Goal: Find contact information: Find contact information

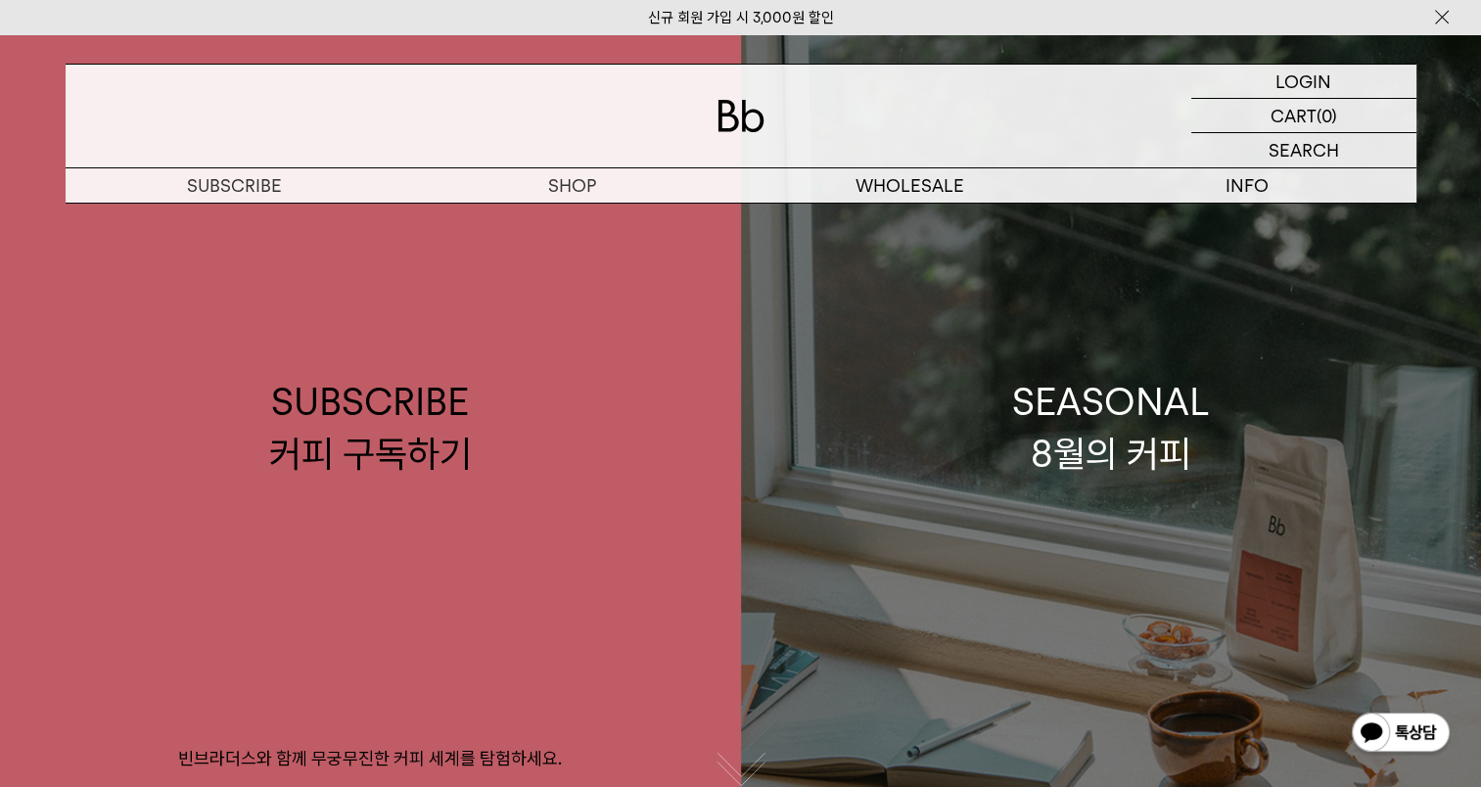
drag, startPoint x: 0, startPoint y: 0, endPoint x: 1221, endPoint y: 266, distance: 1249.3
click at [1221, 266] on link "SEASONAL 8월의 커피" at bounding box center [1111, 427] width 741 height 787
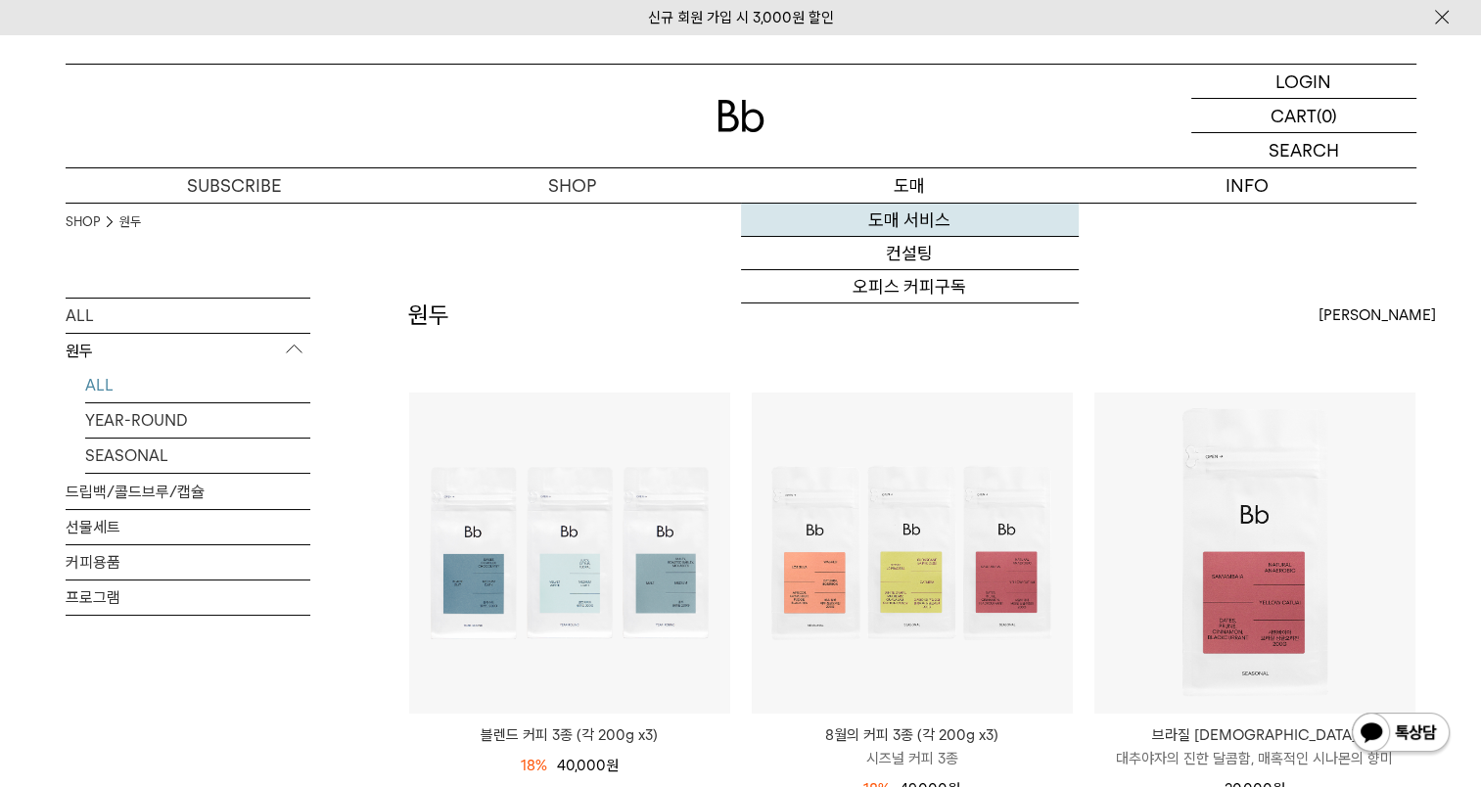
click at [930, 215] on link "도매 서비스" at bounding box center [910, 220] width 338 height 33
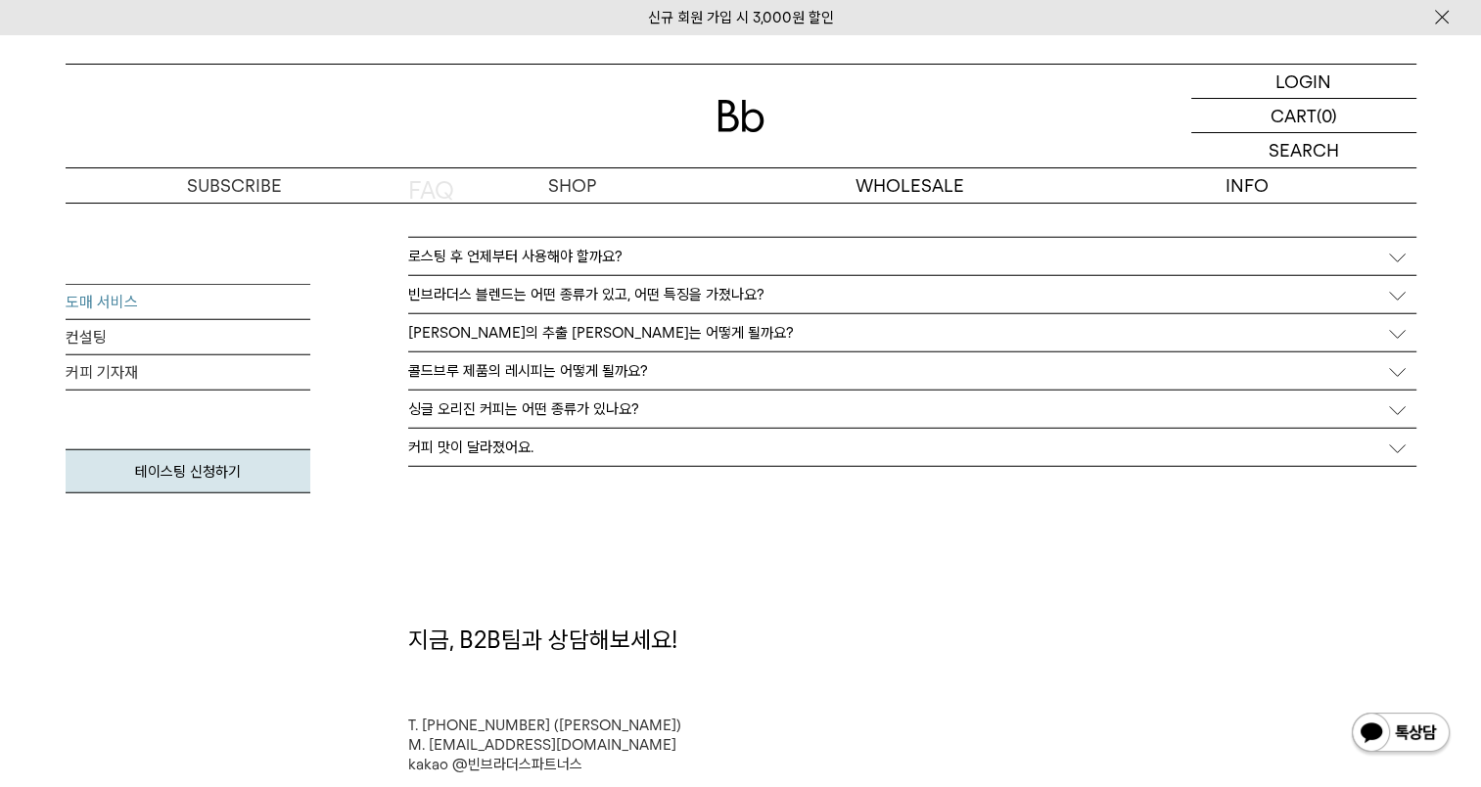
scroll to position [5090, 0]
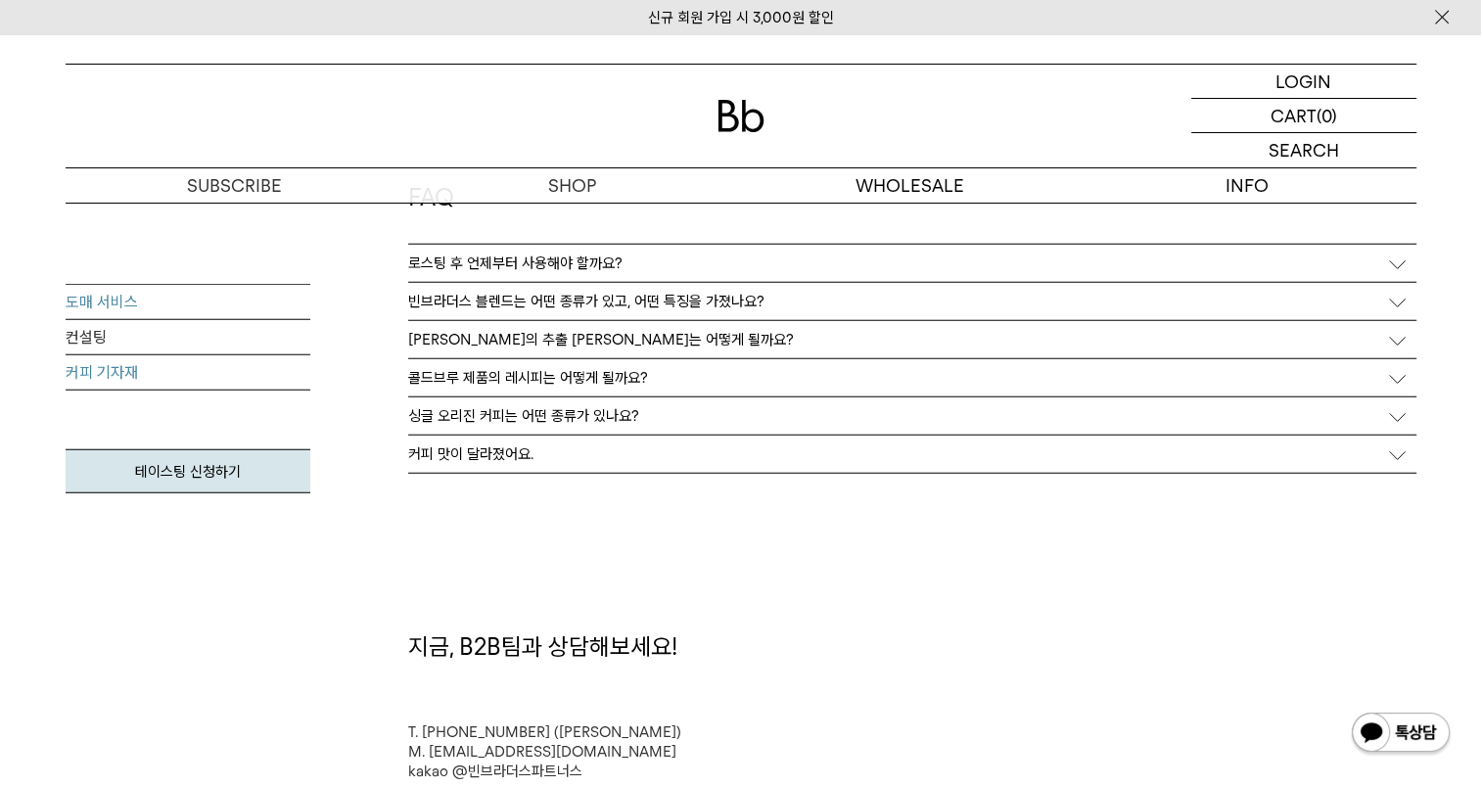
click at [117, 382] on link "커피 기자재" at bounding box center [188, 372] width 245 height 35
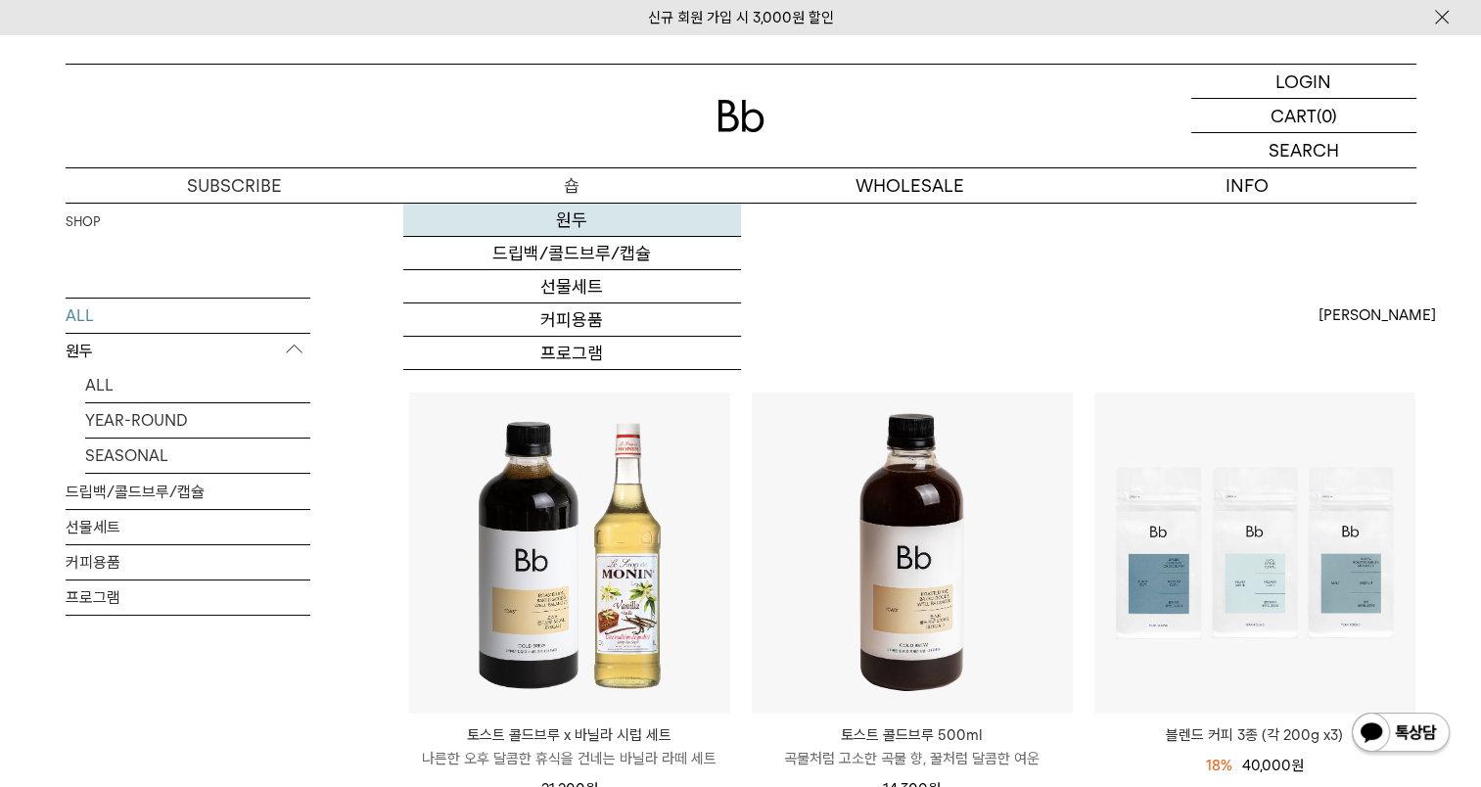
click at [571, 225] on link "원두" at bounding box center [572, 220] width 338 height 33
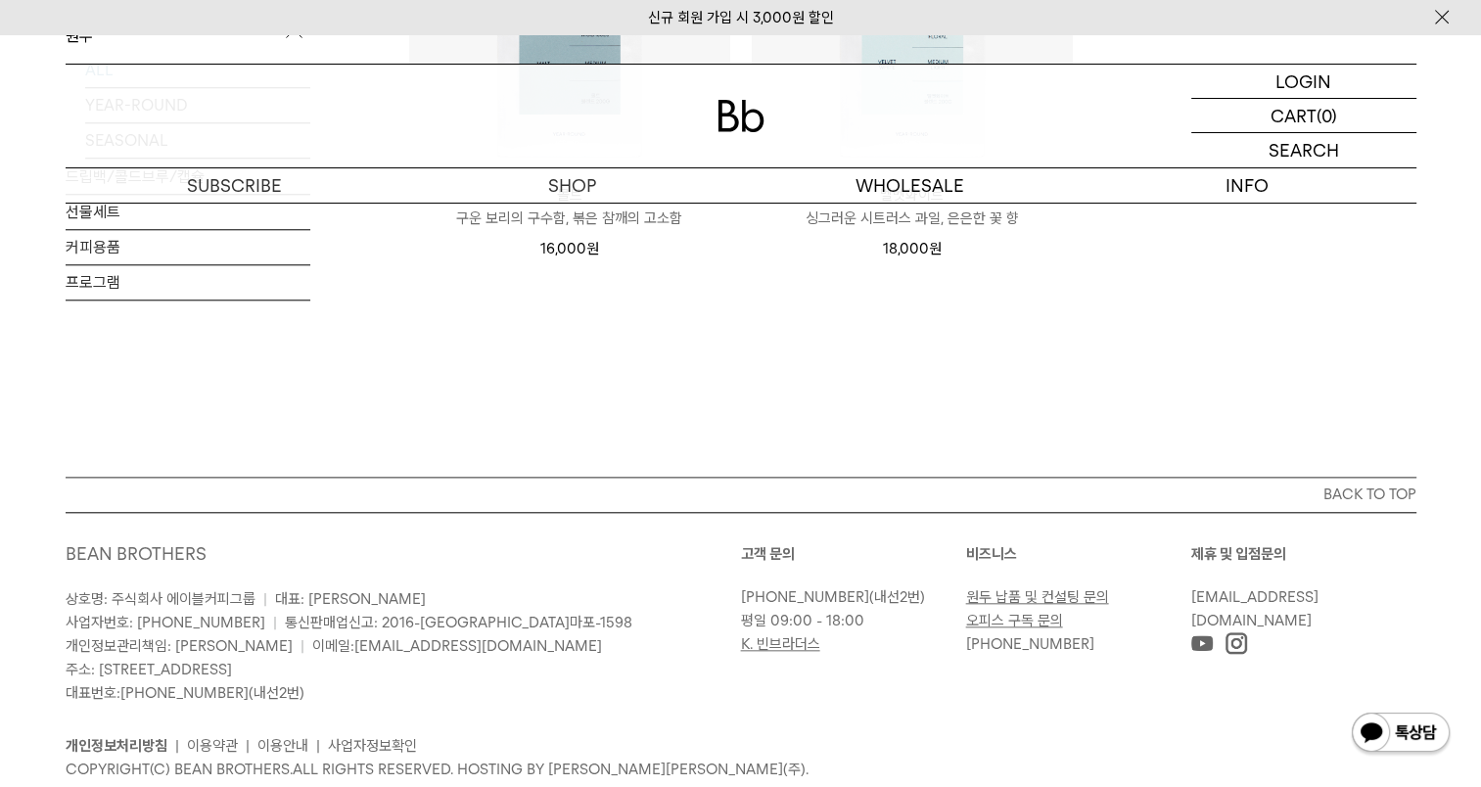
scroll to position [1891, 0]
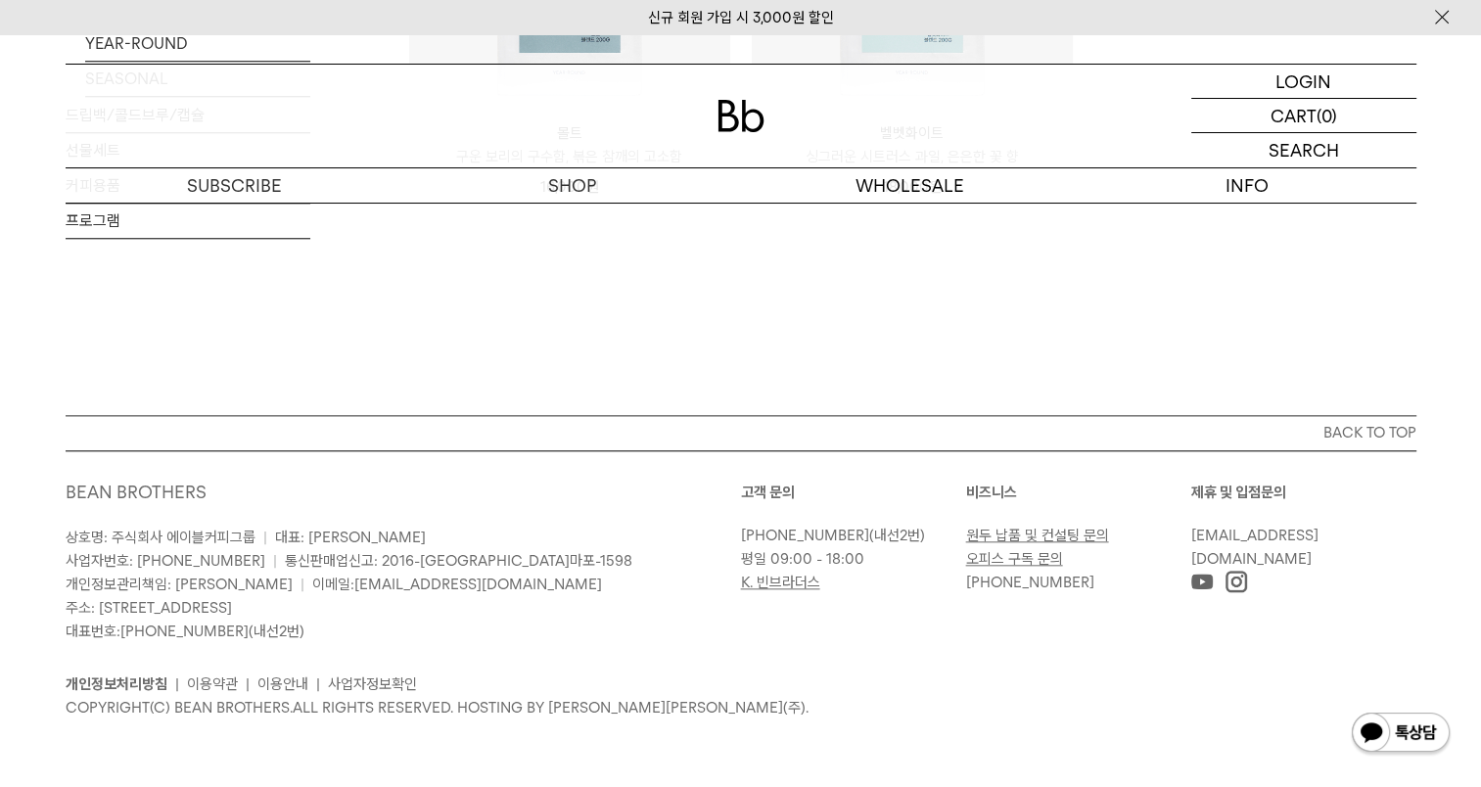
click at [1022, 535] on link "원두 납품 및 컨설팅 문의" at bounding box center [1037, 536] width 143 height 18
